Goal: Task Accomplishment & Management: Manage account settings

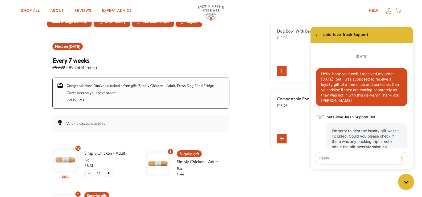
drag, startPoint x: 411, startPoint y: 117, endPoint x: 724, endPoint y: 68, distance: 316.9
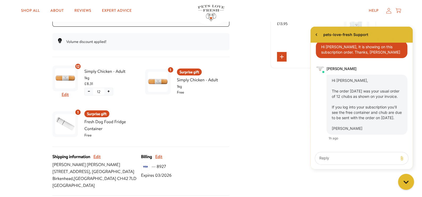
scroll to position [441, 0]
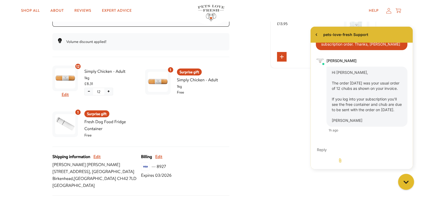
click at [330, 156] on textarea "live chat message input" at bounding box center [340, 150] width 50 height 12
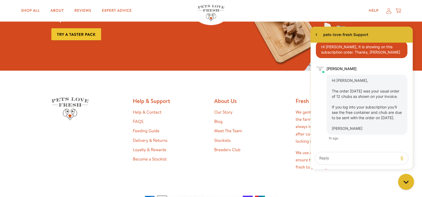
scroll to position [417, 0]
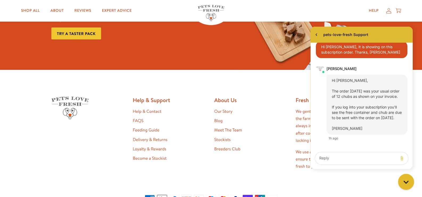
drag, startPoint x: 425, startPoint y: 49, endPoint x: 108, endPoint y: 107, distance: 322.4
click at [150, 148] on link "Loyalty & Rewards" at bounding box center [150, 149] width 34 height 6
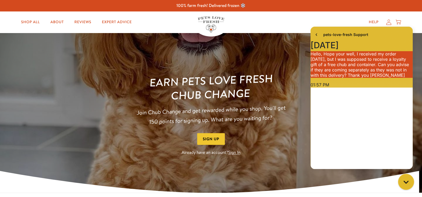
scroll to position [441, 0]
click at [236, 154] on link "Sign In" at bounding box center [234, 153] width 12 height 6
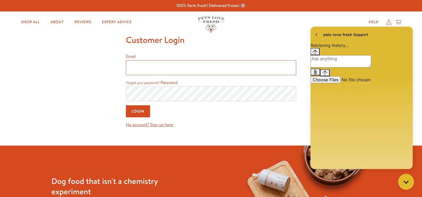
type input "[PERSON_NAME][EMAIL_ADDRESS][DOMAIN_NAME]"
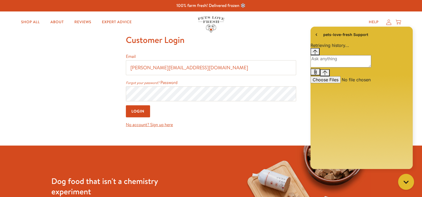
click at [145, 109] on input "Login" at bounding box center [138, 111] width 24 height 12
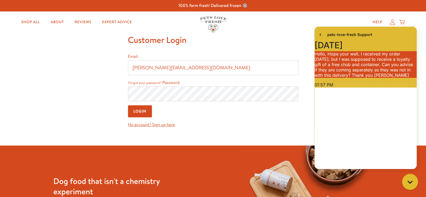
scroll to position [441, 0]
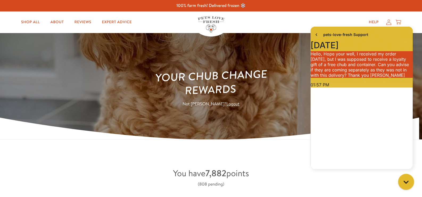
click at [388, 22] on icon at bounding box center [388, 22] width 5 height 6
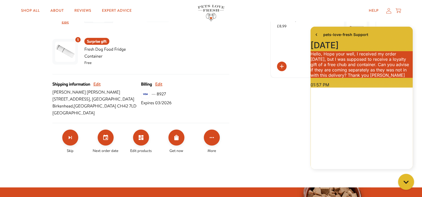
scroll to position [202, 0]
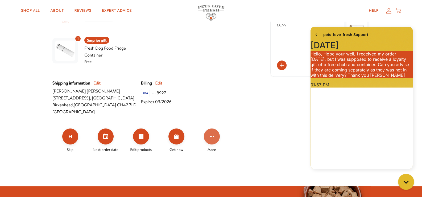
click at [213, 135] on icon "Click for more options" at bounding box center [212, 136] width 6 height 6
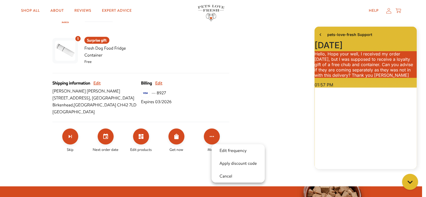
click at [105, 133] on div at bounding box center [213, 98] width 426 height 197
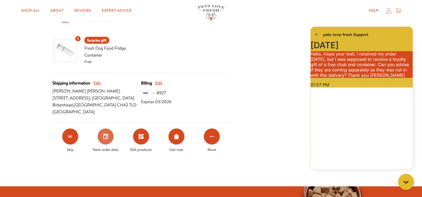
click at [105, 136] on icon "Set your next order date" at bounding box center [106, 136] width 6 height 6
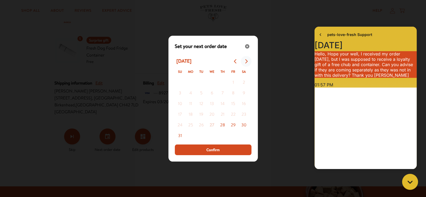
click at [247, 60] on icon "Go to next month" at bounding box center [246, 61] width 2 height 4
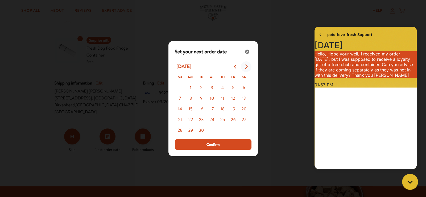
click at [246, 62] on button "Go to next month" at bounding box center [246, 66] width 11 height 11
click at [247, 64] on button "Go to next month" at bounding box center [246, 66] width 11 height 11
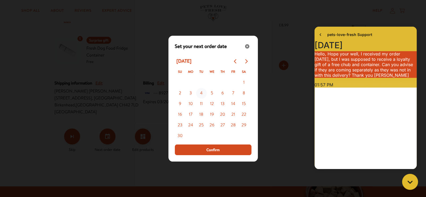
click at [202, 91] on button "4" at bounding box center [201, 93] width 11 height 11
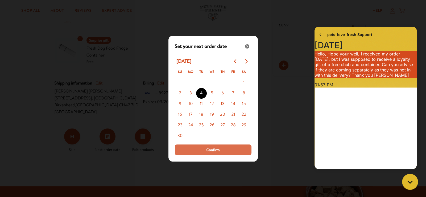
click at [224, 150] on button "Confirm" at bounding box center [213, 149] width 77 height 11
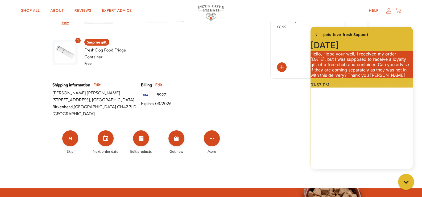
scroll to position [208, 0]
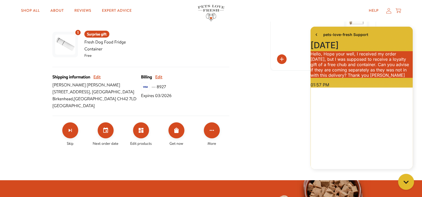
drag, startPoint x: 424, startPoint y: 39, endPoint x: 54, endPoint y: 87, distance: 372.7
click at [211, 128] on icon "Click for more options" at bounding box center [212, 130] width 6 height 6
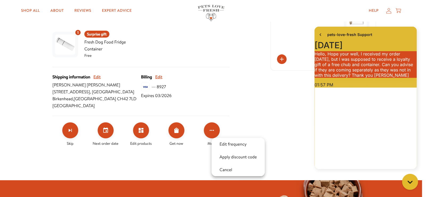
click at [389, 9] on div at bounding box center [213, 98] width 426 height 197
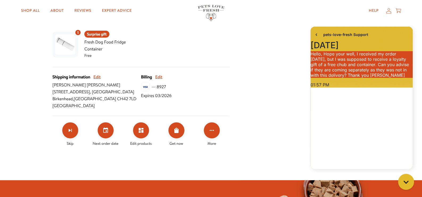
click at [389, 10] on icon at bounding box center [388, 11] width 5 height 6
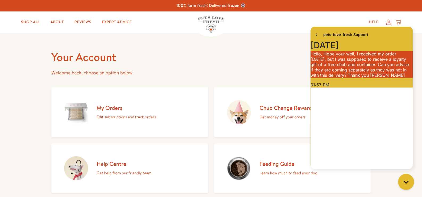
click at [390, 21] on icon at bounding box center [388, 21] width 5 height 5
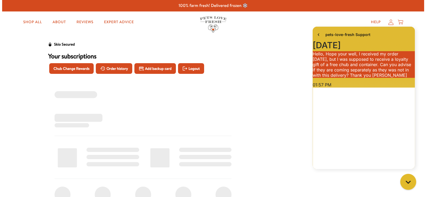
scroll to position [441, 0]
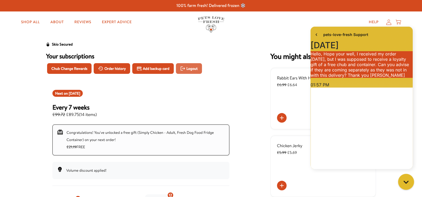
click at [193, 67] on span "Logout" at bounding box center [191, 68] width 11 height 6
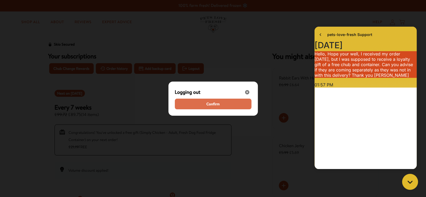
click at [212, 102] on span "Confirm" at bounding box center [212, 104] width 13 height 6
